Goal: Information Seeking & Learning: Learn about a topic

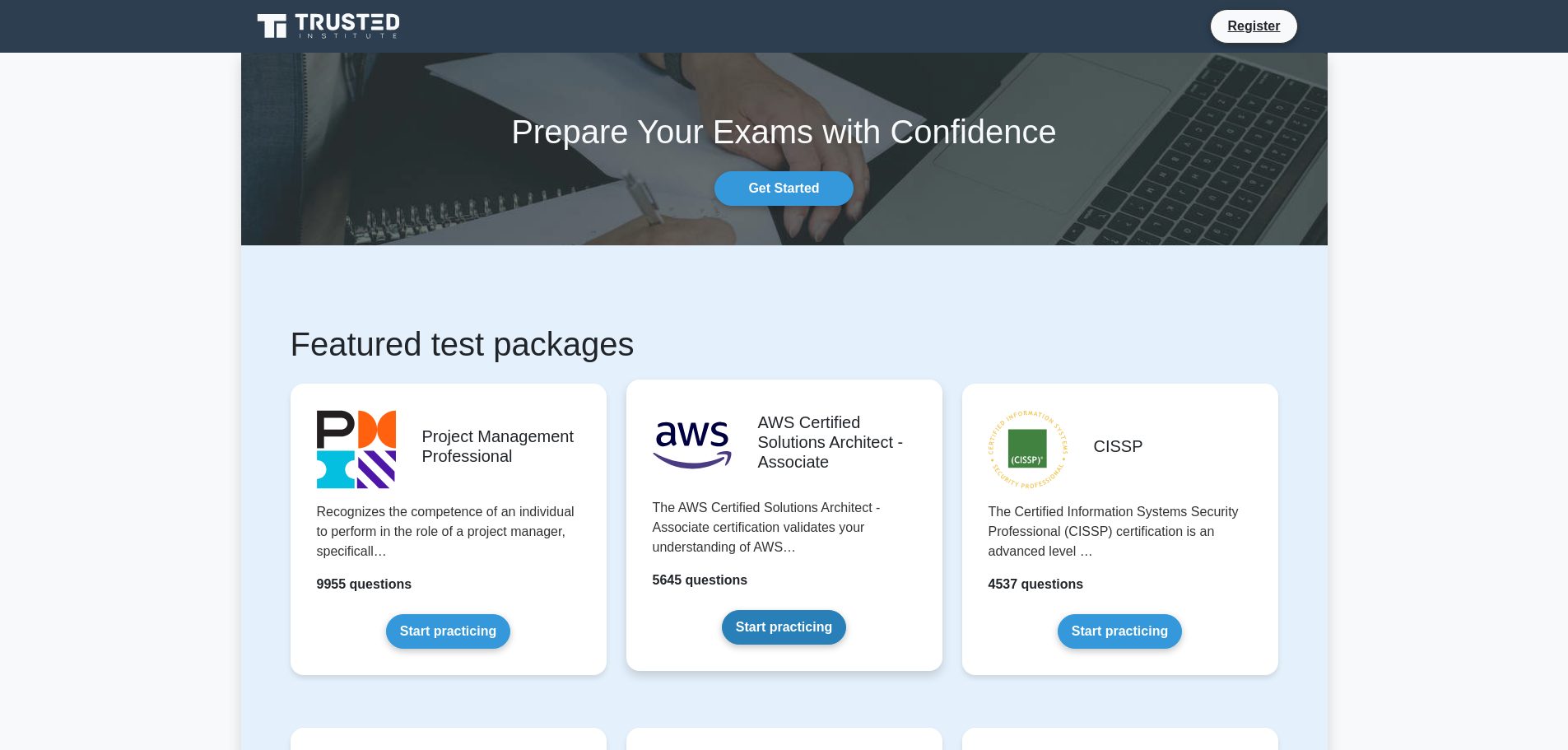
click at [788, 609] on link "Start practicing" at bounding box center [784, 626] width 124 height 34
click at [775, 624] on link "Start practicing" at bounding box center [784, 626] width 124 height 34
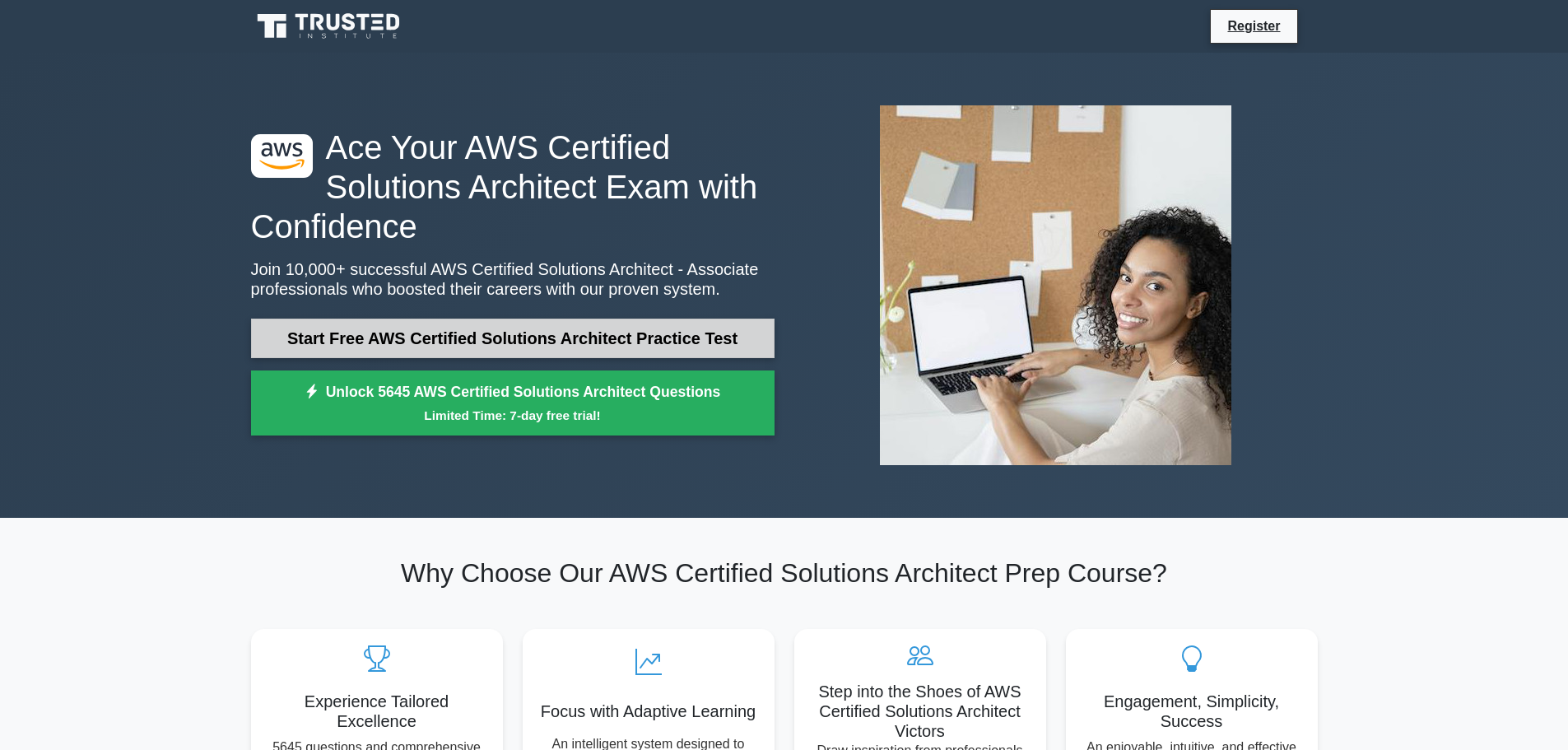
click at [488, 327] on link "Start Free AWS Certified Solutions Architect Practice Test" at bounding box center [512, 338] width 523 height 39
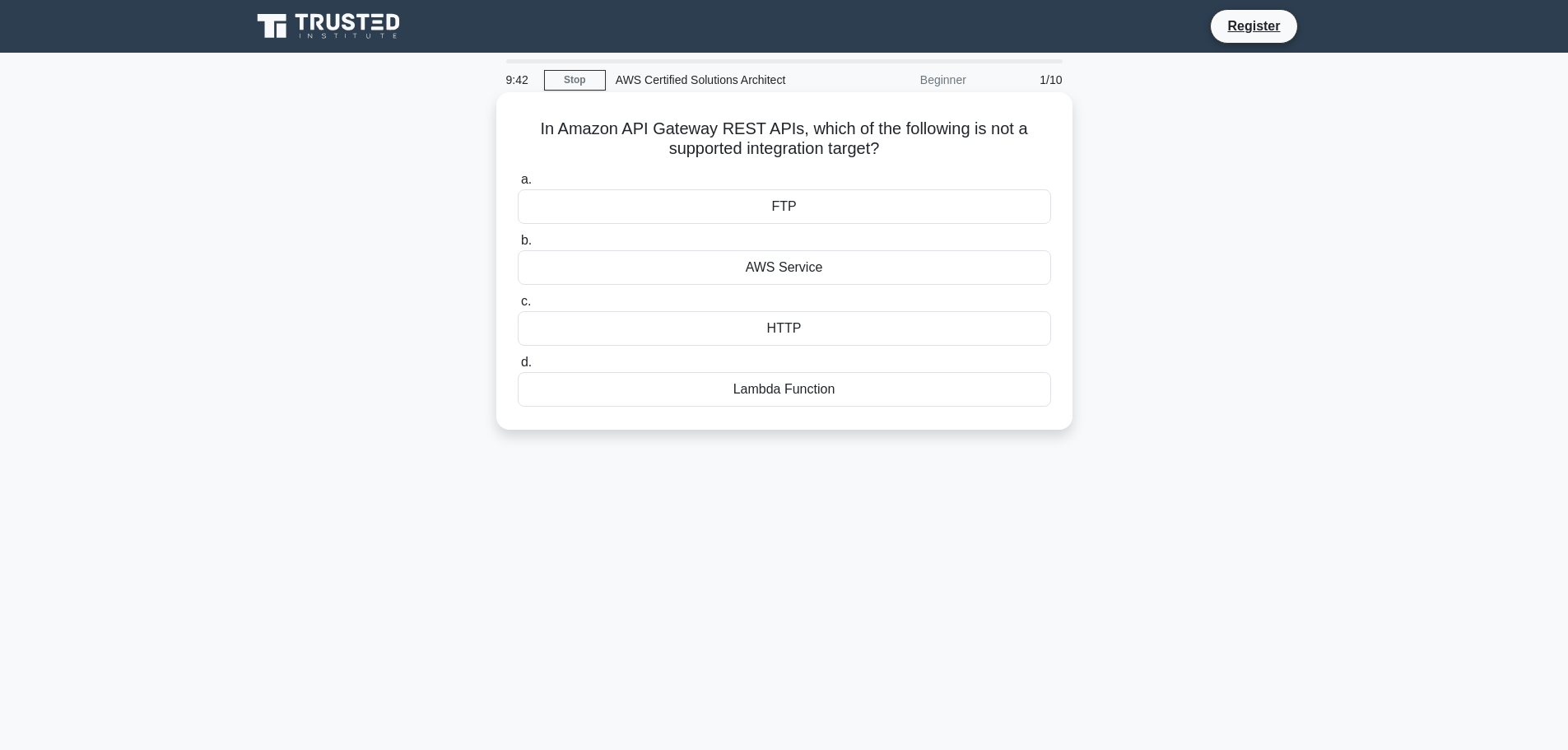
click at [783, 326] on div "HTTP" at bounding box center [784, 327] width 534 height 34
click at [518, 307] on input "c. HTTP" at bounding box center [518, 301] width 0 height 11
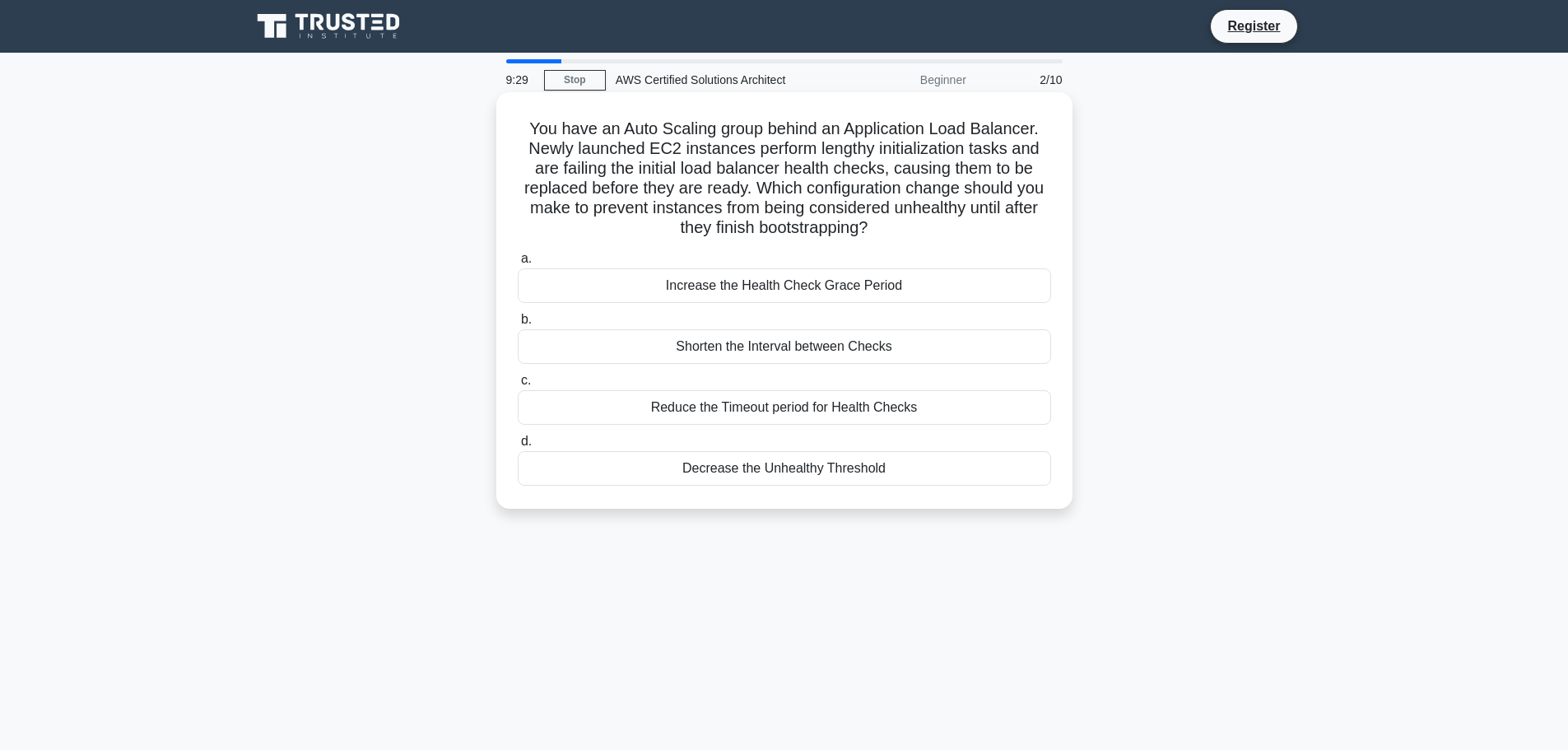
click at [766, 409] on div "Reduce the Timeout period for Health Checks" at bounding box center [784, 407] width 534 height 34
click at [518, 386] on input "c. Reduce the Timeout period for Health Checks" at bounding box center [518, 380] width 0 height 11
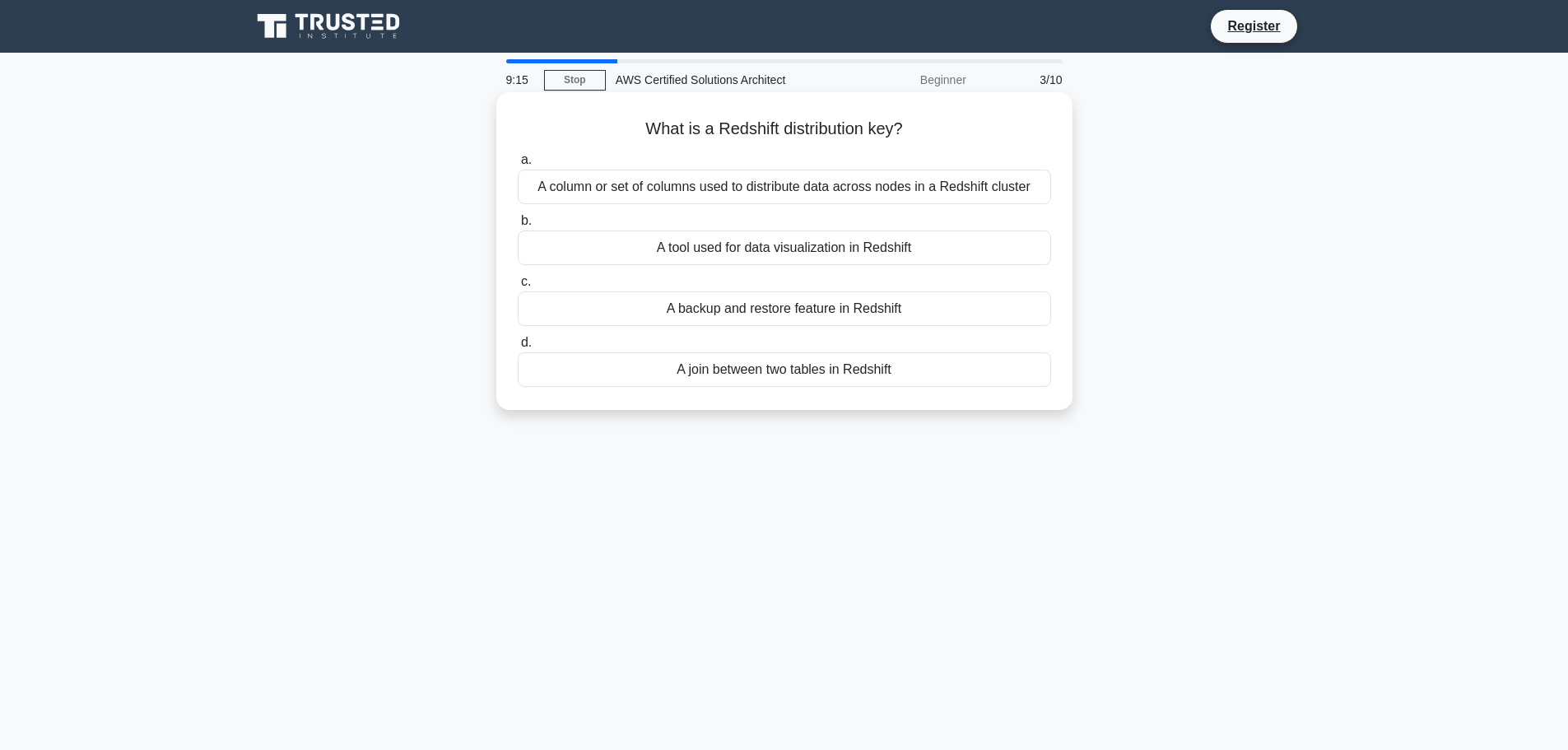
click at [763, 245] on div "A tool used for data visualization in Redshift" at bounding box center [784, 247] width 534 height 34
click at [518, 226] on input "b. A tool used for data visualization in Redshift" at bounding box center [518, 220] width 0 height 11
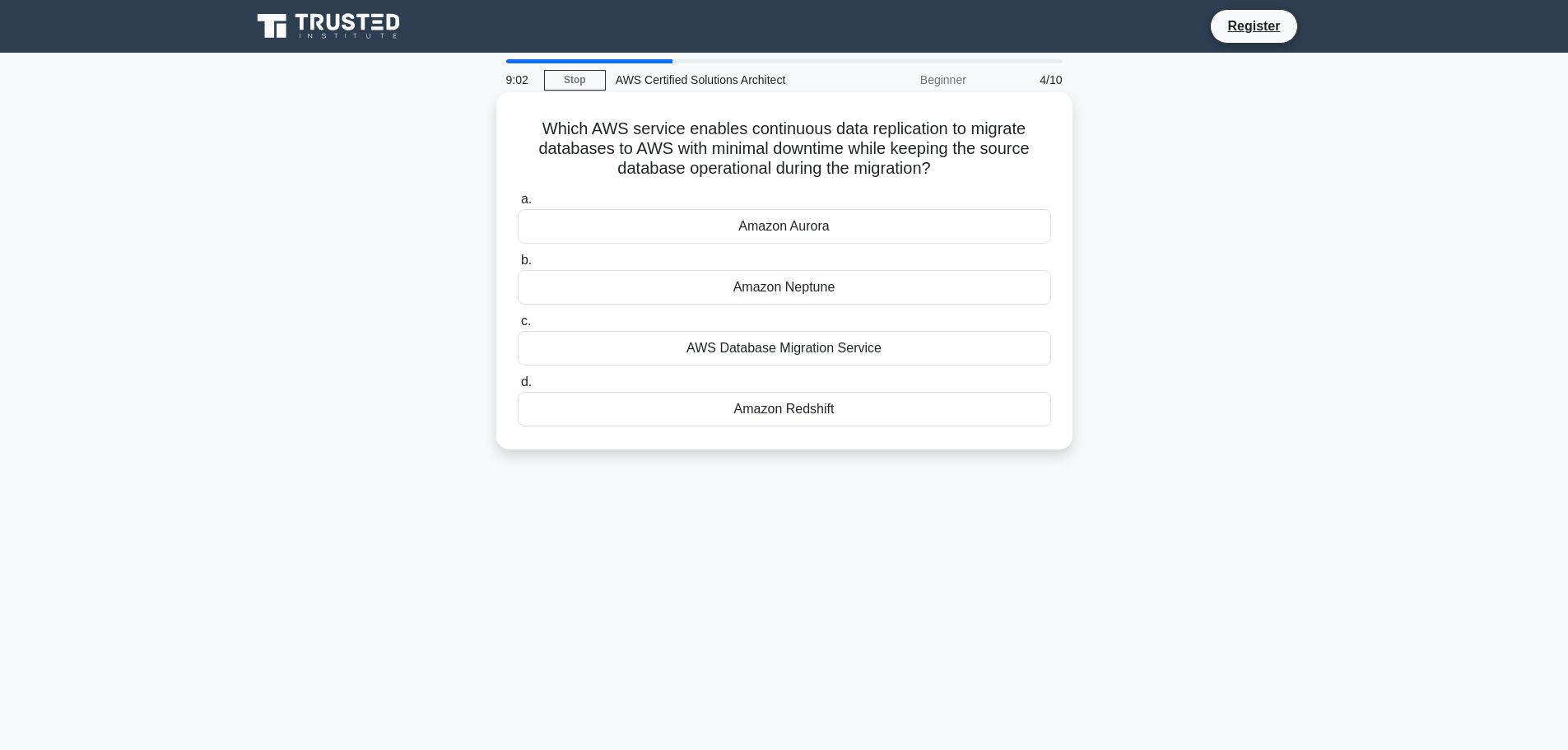
click at [793, 351] on div "AWS Database Migration Service" at bounding box center [784, 348] width 534 height 34
click at [518, 326] on input "c. AWS Database Migration Service" at bounding box center [518, 321] width 0 height 11
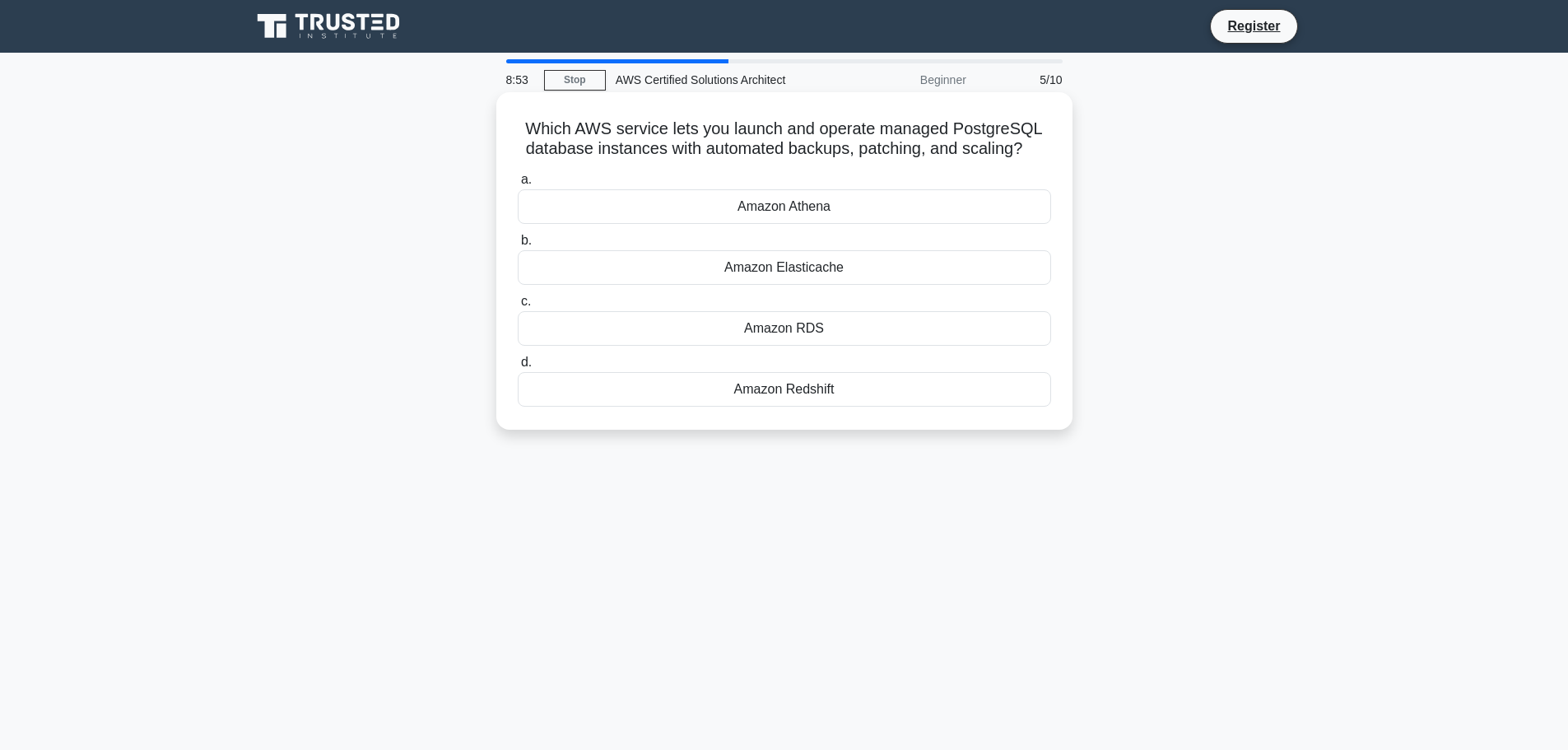
click at [798, 328] on div "Amazon RDS" at bounding box center [784, 327] width 534 height 34
click at [518, 307] on input "c. Amazon RDS" at bounding box center [518, 301] width 0 height 11
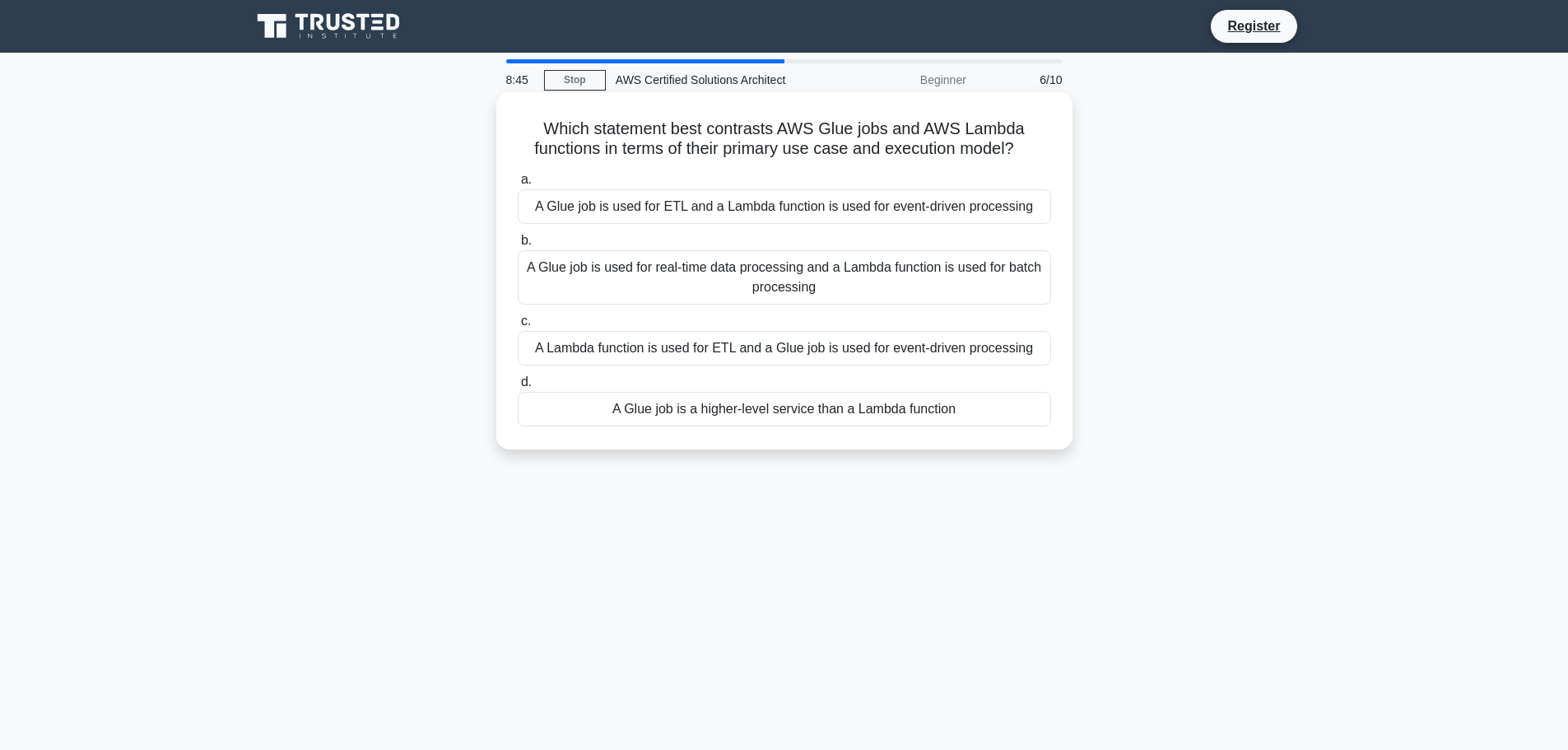
click at [736, 352] on div "A Lambda function is used for ETL and a Glue job is used for event-driven proce…" at bounding box center [784, 348] width 534 height 34
click at [518, 326] on input "c. A Lambda function is used for ETL and a Glue job is used for event-driven pr…" at bounding box center [518, 321] width 0 height 11
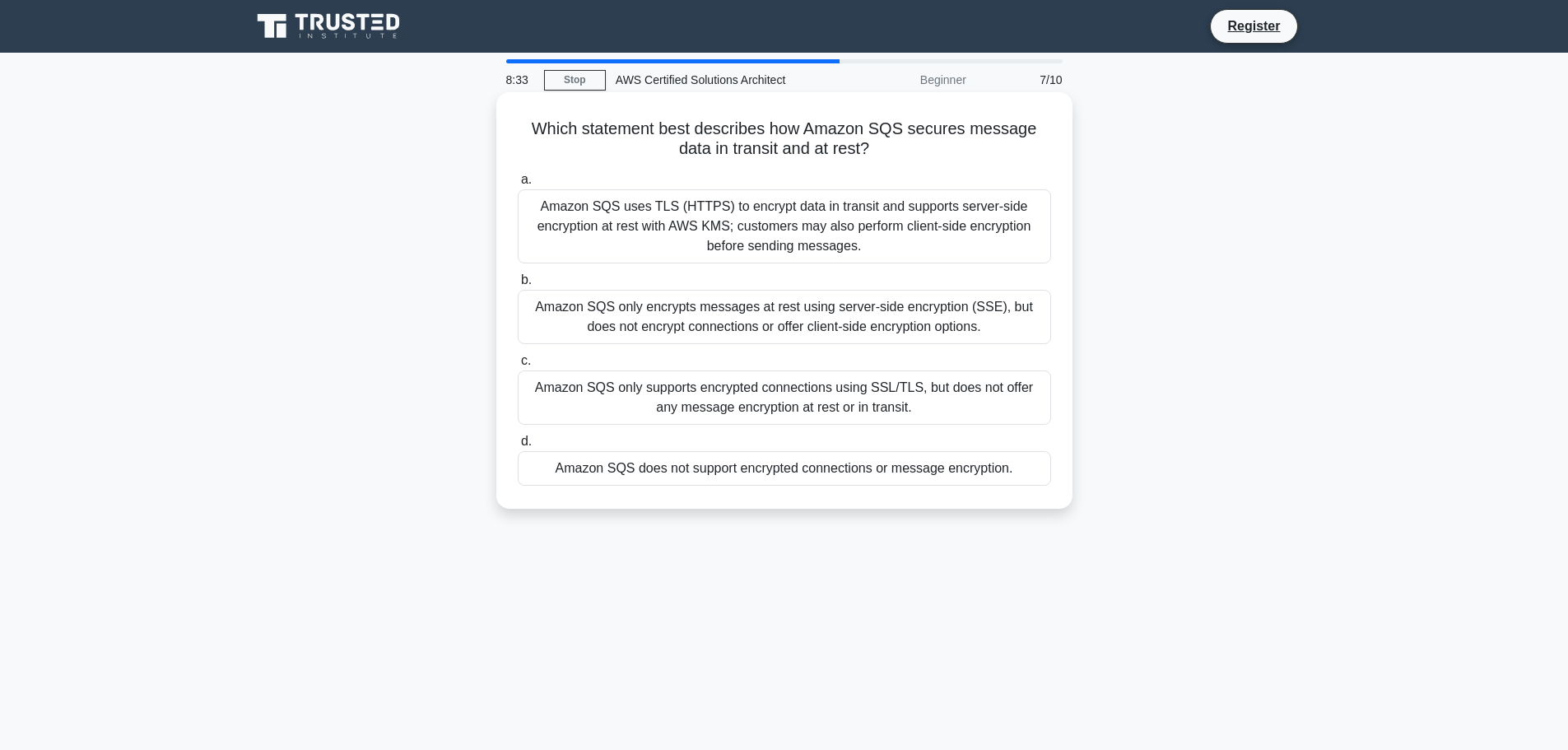
click at [807, 397] on div "Amazon SQS only supports encrypted connections using SSL/TLS, but does not offe…" at bounding box center [784, 397] width 534 height 54
click at [518, 367] on input "c. Amazon SQS only supports encrypted connections using SSL/TLS, but does not o…" at bounding box center [518, 361] width 0 height 11
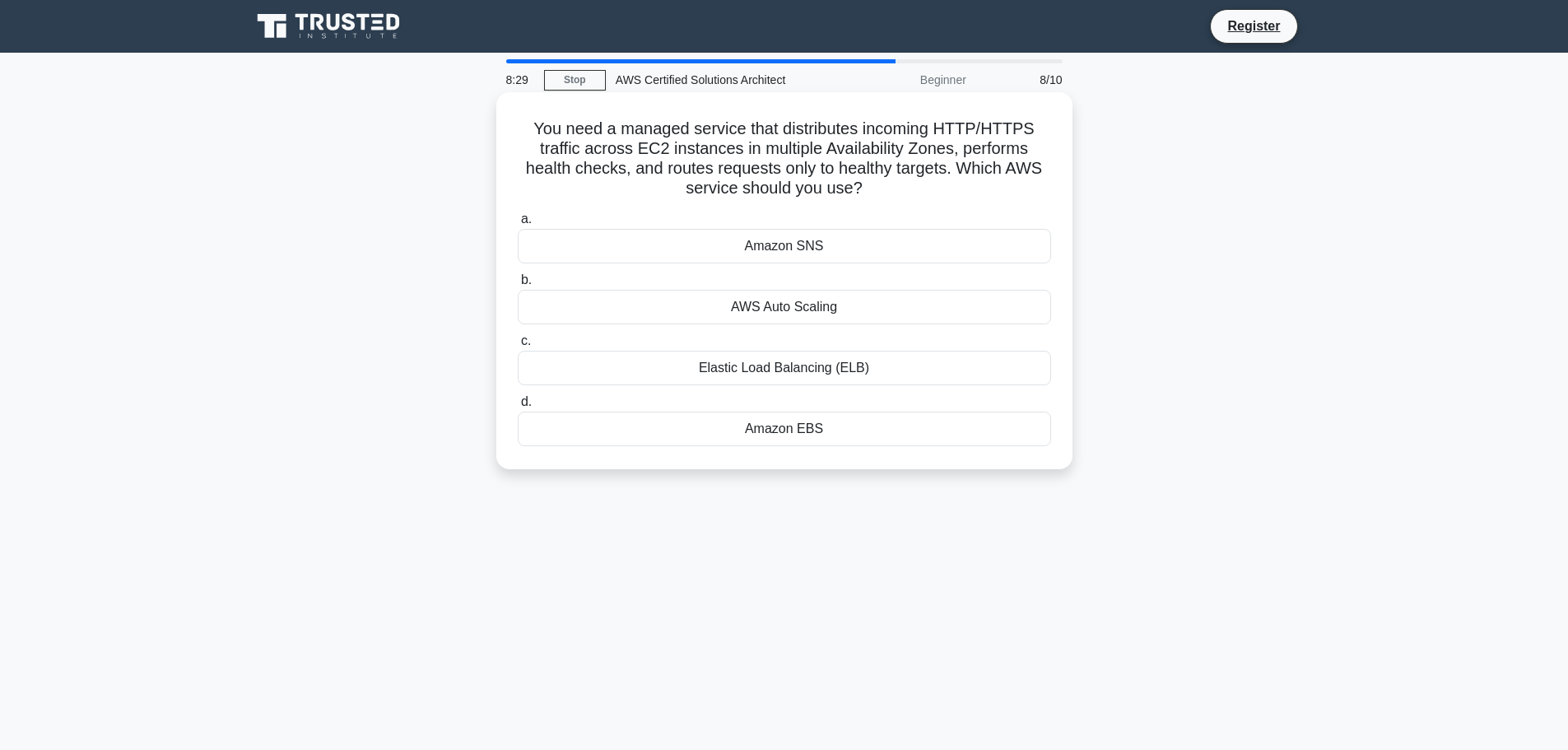
click at [795, 318] on div "AWS Auto Scaling" at bounding box center [784, 307] width 534 height 34
click at [518, 286] on input "b. AWS Auto Scaling" at bounding box center [518, 280] width 0 height 11
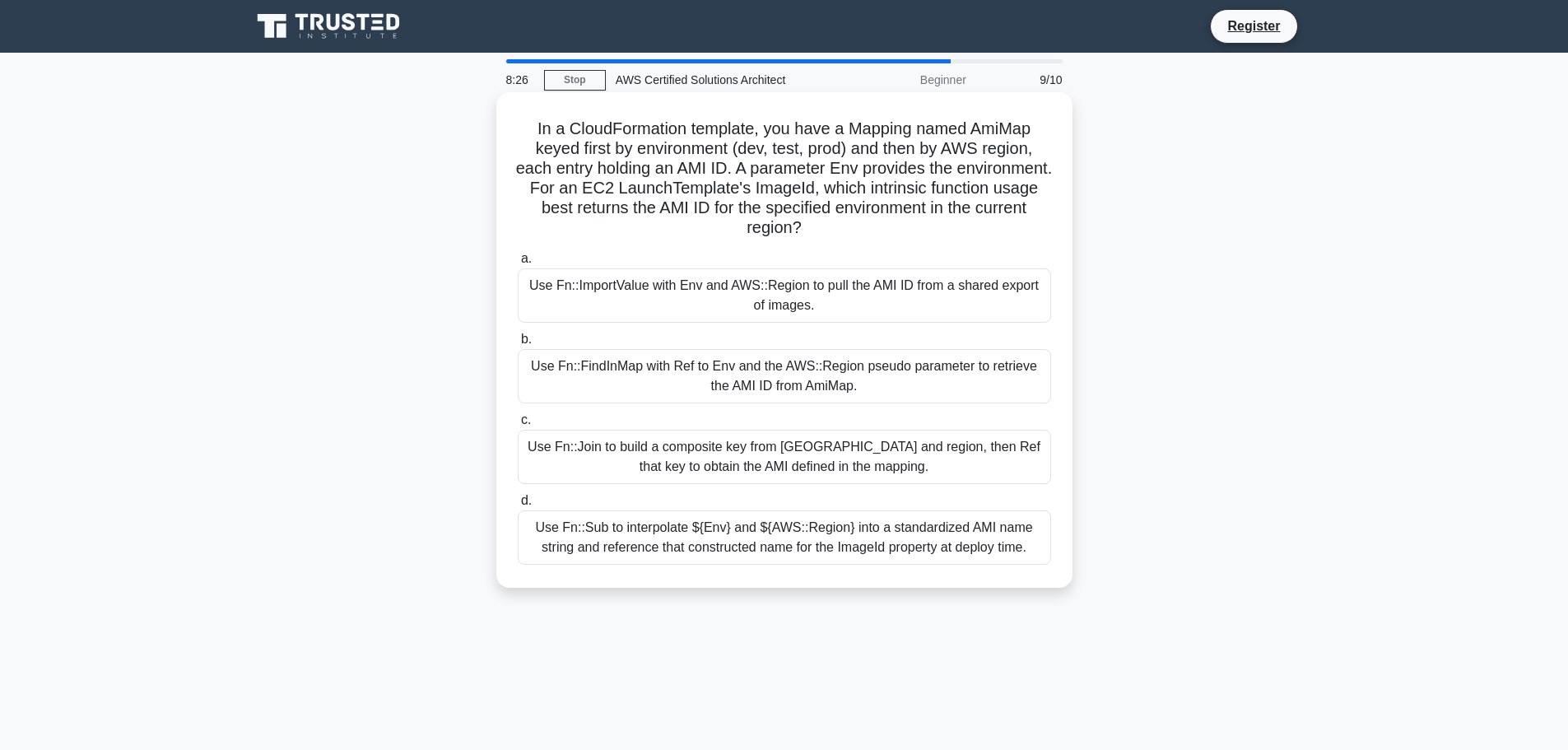
click at [813, 526] on div "Use Fn::Sub to interpolate ${Env} and ${AWS::Region} into a standardized AMI na…" at bounding box center [784, 537] width 534 height 54
click at [518, 506] on input "d. Use Fn::Sub to interpolate ${Env} and ${AWS::Region} into a standardized AMI…" at bounding box center [518, 500] width 0 height 11
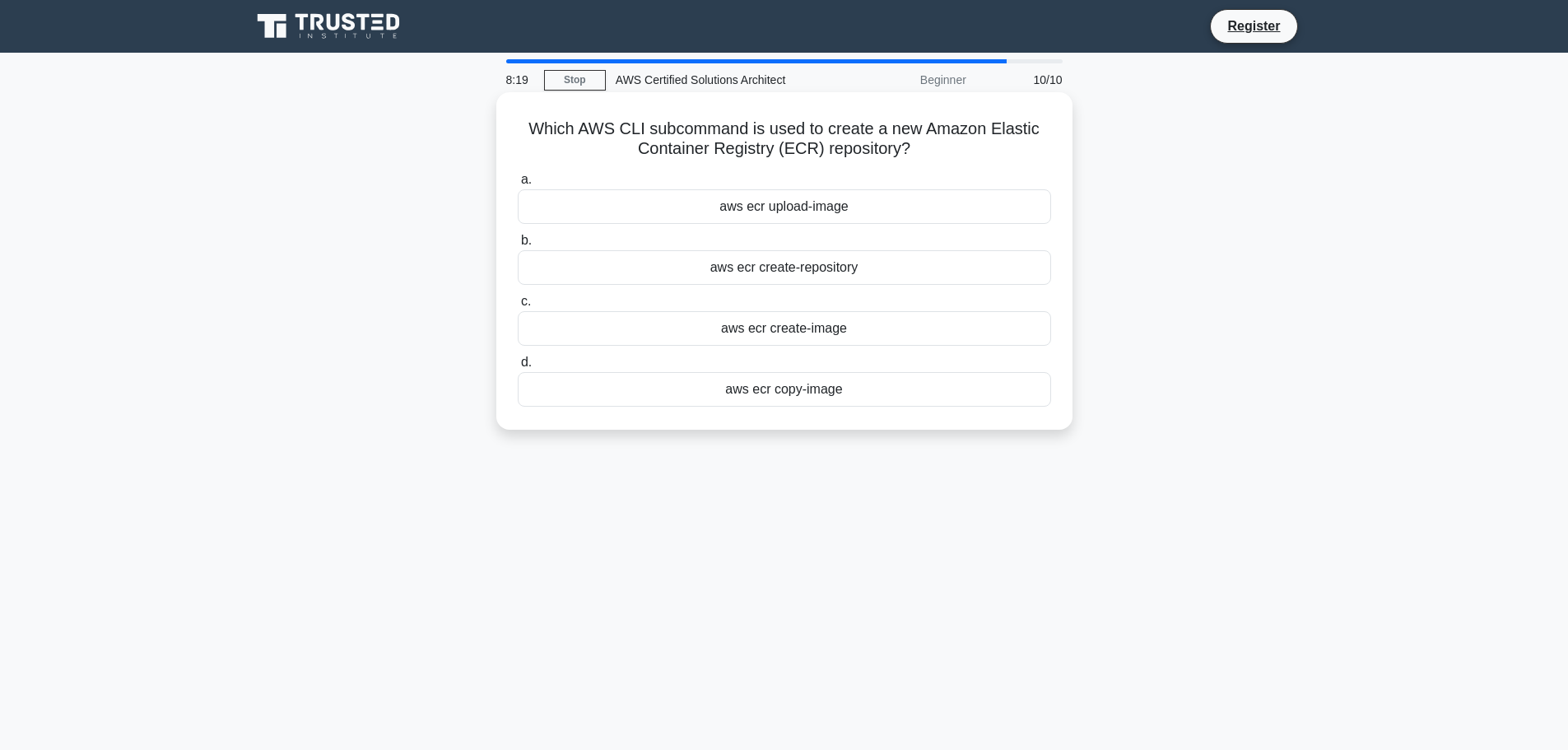
click at [792, 268] on div "aws ecr create-repository" at bounding box center [784, 267] width 534 height 34
click at [518, 246] on input "b. aws ecr create-repository" at bounding box center [518, 240] width 0 height 11
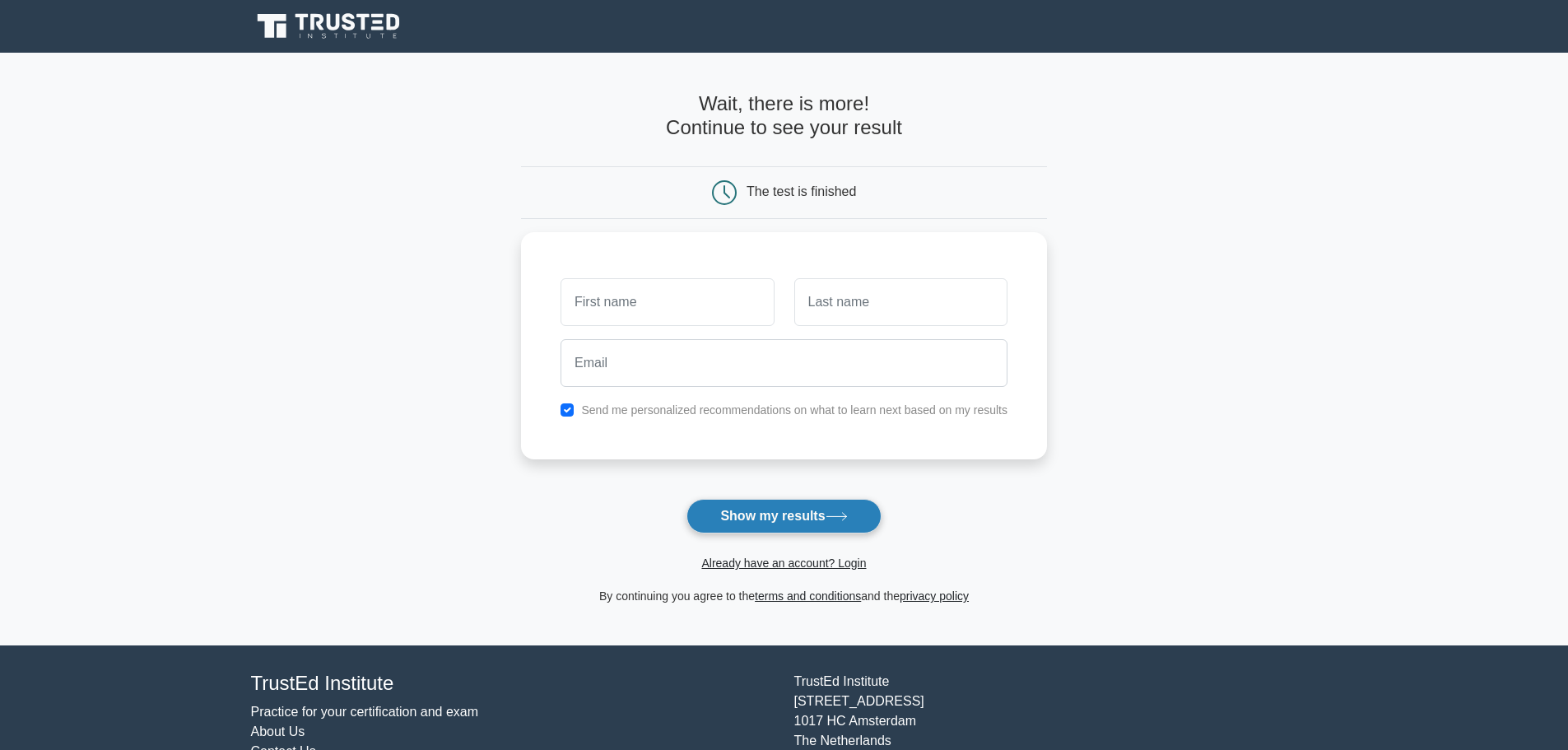
click at [792, 523] on button "Show my results" at bounding box center [784, 515] width 195 height 34
click at [695, 293] on input "text" at bounding box center [667, 298] width 213 height 48
click at [1303, 451] on main "Wait, there is more! Continue to see your result The test is finished and the" at bounding box center [784, 349] width 1568 height 593
click at [655, 290] on input "text" at bounding box center [667, 298] width 213 height 48
type input "Mohamed"
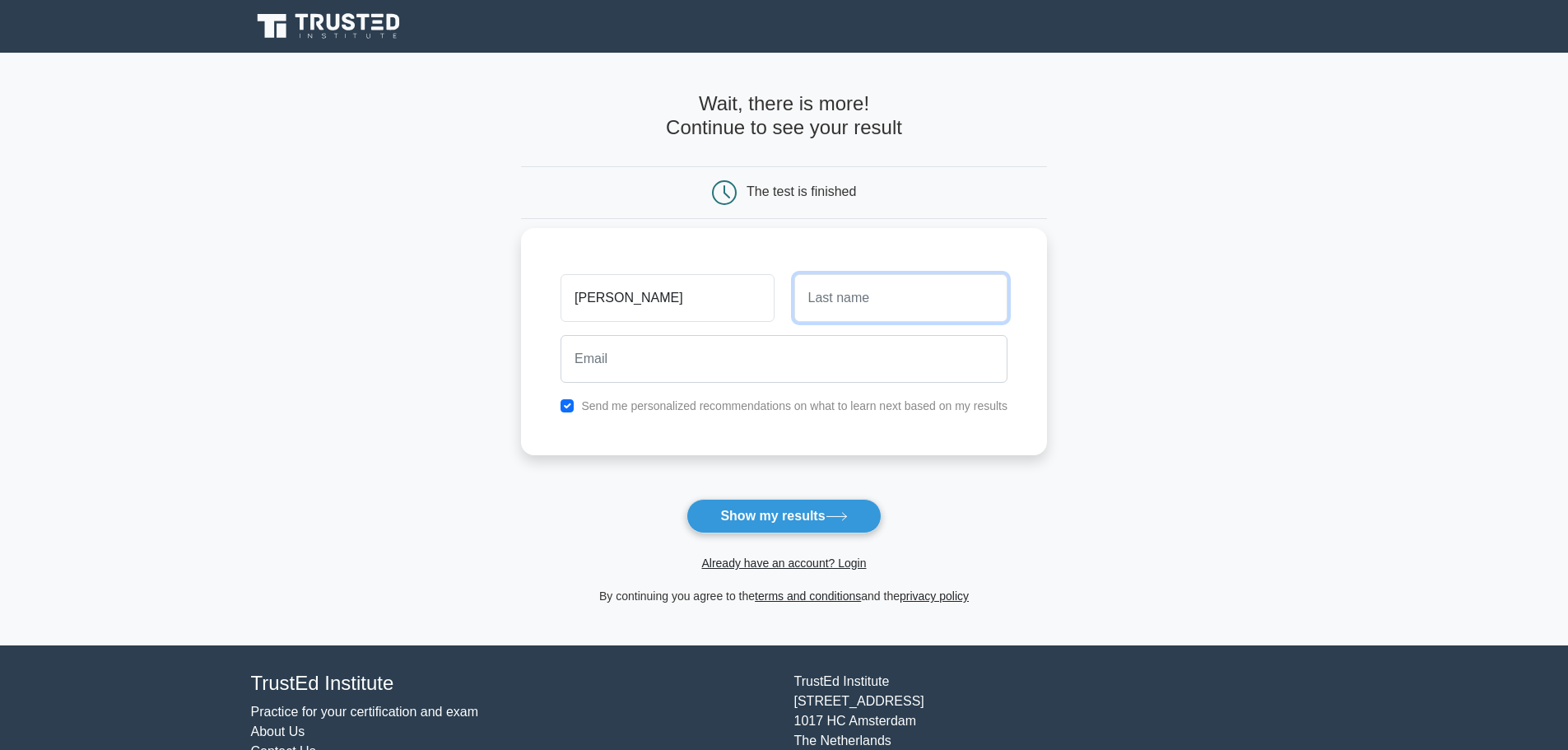
click at [825, 306] on input "text" at bounding box center [900, 298] width 213 height 48
type input "Malick"
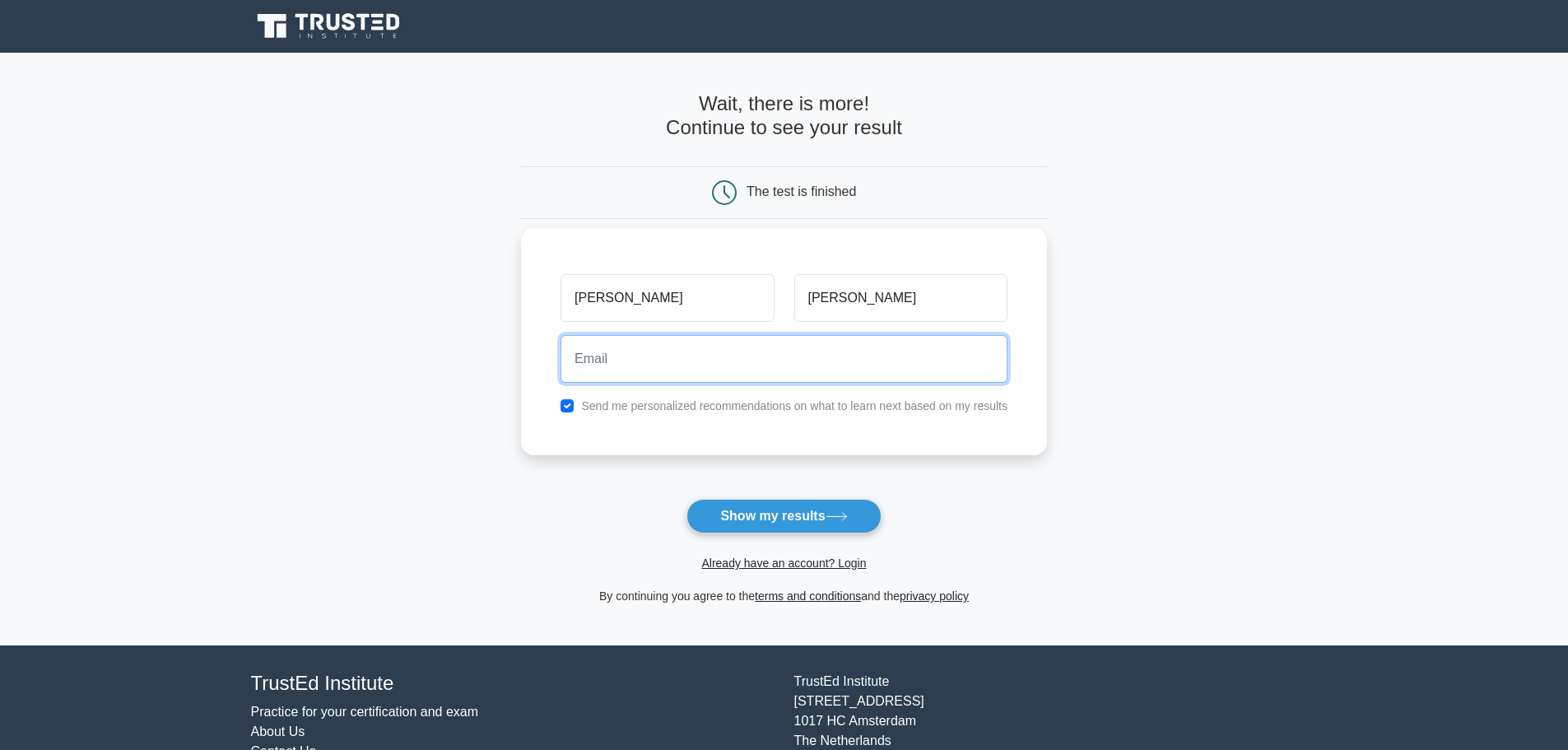
click at [726, 356] on input "email" at bounding box center [784, 359] width 447 height 48
type input "www.kngdon23@gmail.com"
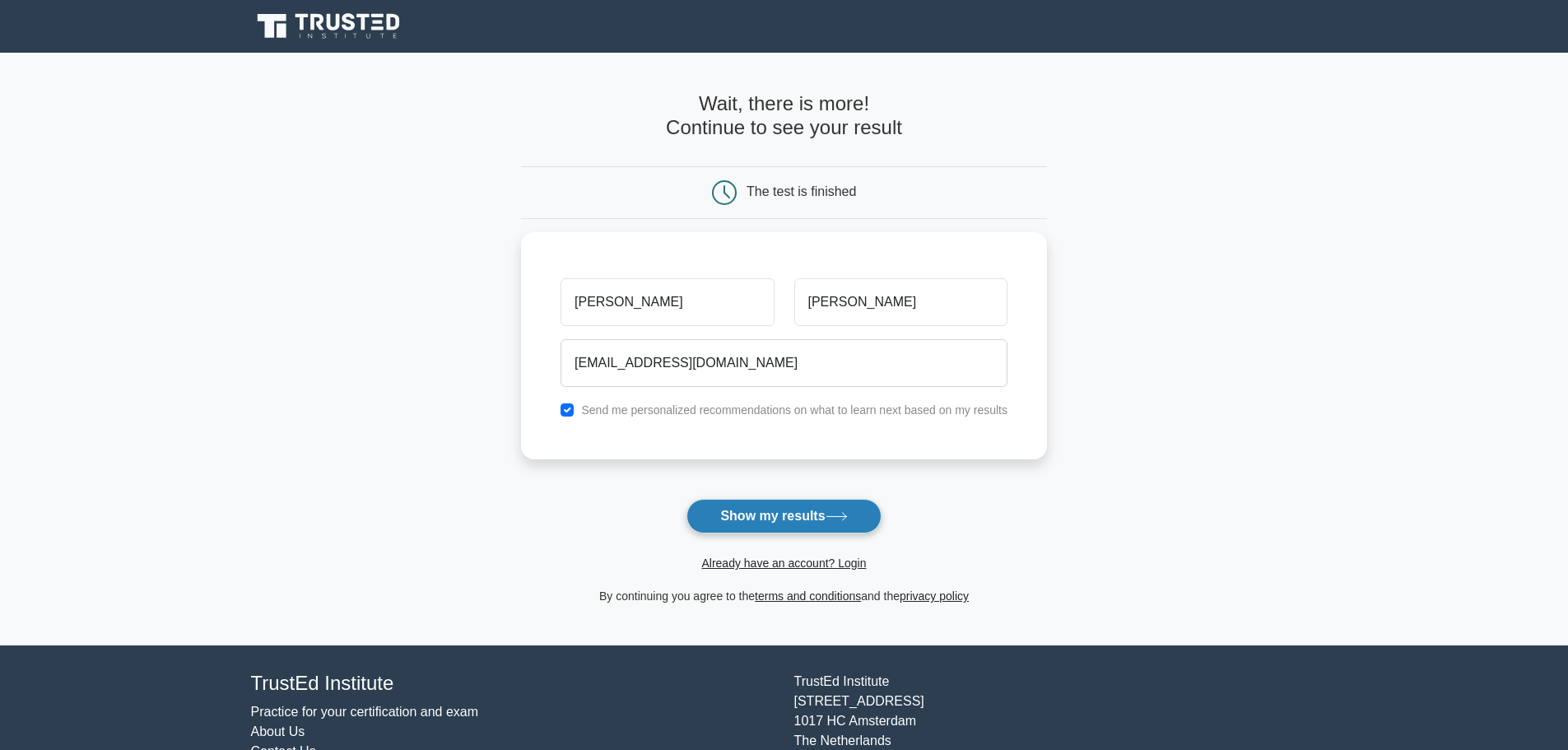
click at [847, 521] on icon at bounding box center [837, 516] width 23 height 9
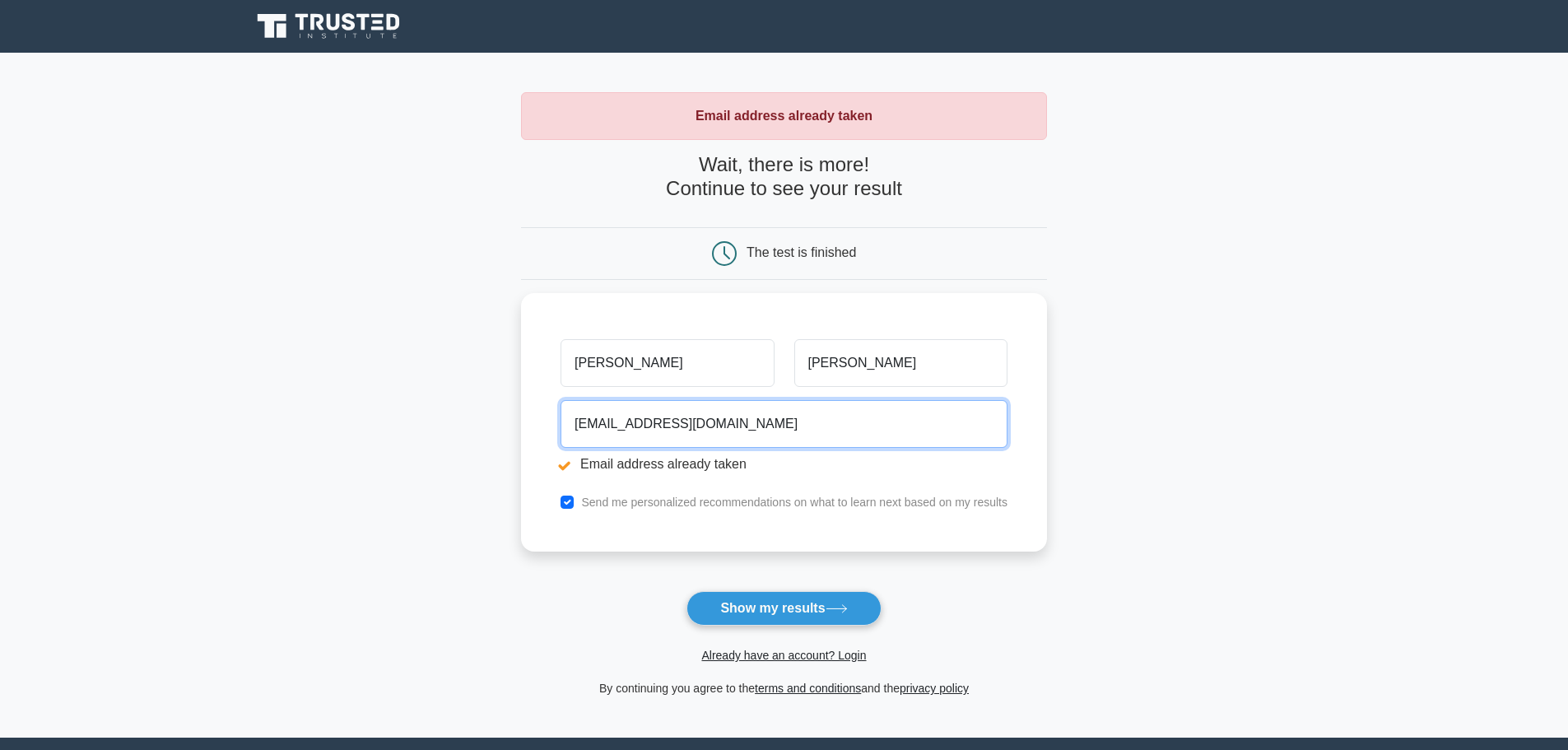
drag, startPoint x: 746, startPoint y: 427, endPoint x: 489, endPoint y: 411, distance: 257.5
click at [489, 411] on main "Email address already taken Wait, there is more! Continue to see your result Th…" at bounding box center [784, 395] width 1568 height 685
click at [768, 420] on input "[EMAIL_ADDRESS][DOMAIN_NAME]" at bounding box center [784, 420] width 447 height 48
drag, startPoint x: 768, startPoint y: 420, endPoint x: 525, endPoint y: 397, distance: 244.1
click at [525, 397] on div "[PERSON_NAME][GEOGRAPHIC_DATA] [EMAIL_ADDRESS][DOMAIN_NAME] Email address alrea…" at bounding box center [784, 418] width 526 height 259
